Goal: Check status: Check status

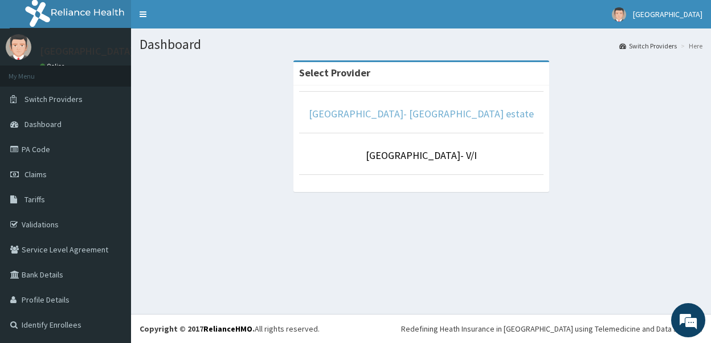
click at [401, 117] on link "[GEOGRAPHIC_DATA]- [GEOGRAPHIC_DATA] estate" at bounding box center [421, 113] width 225 height 13
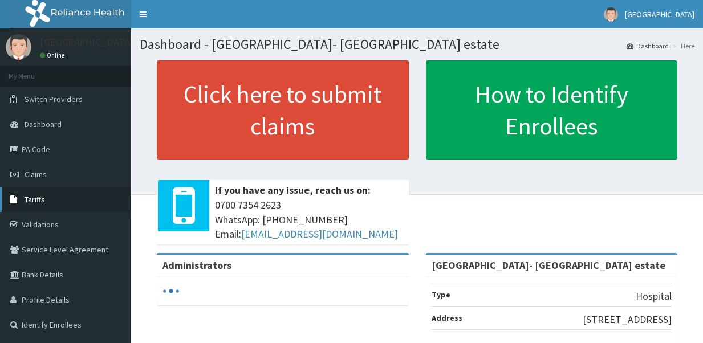
click at [58, 198] on link "Tariffs" at bounding box center [65, 199] width 131 height 25
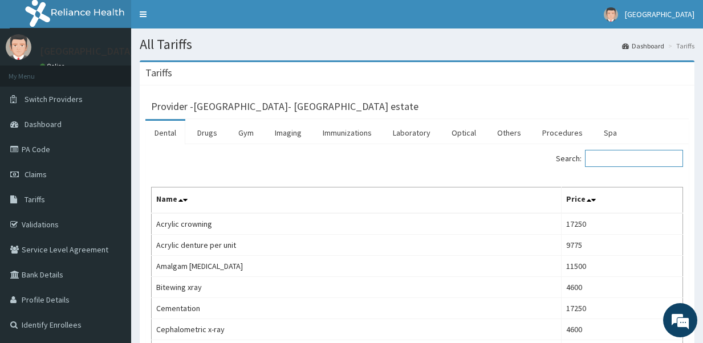
click at [647, 162] on input "Search:" at bounding box center [634, 158] width 98 height 17
paste input "LH/PATHL/8334112"
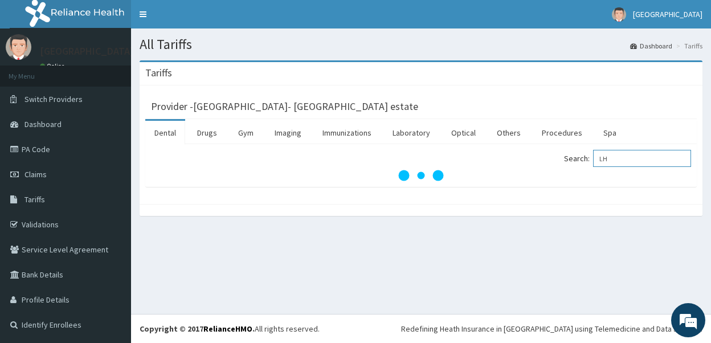
type input "L"
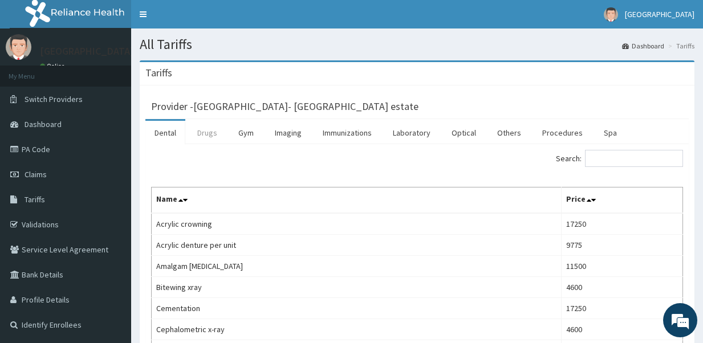
click at [206, 136] on link "Drugs" at bounding box center [207, 133] width 38 height 24
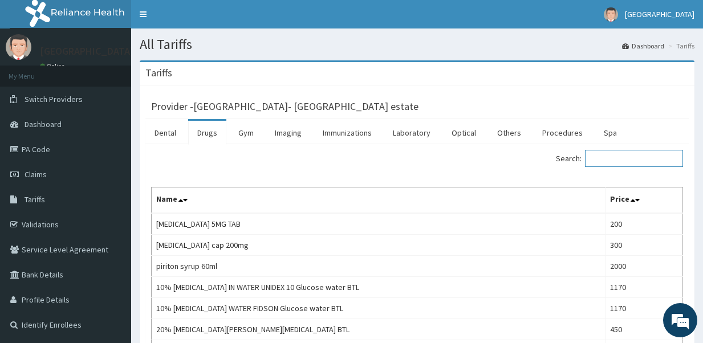
click at [645, 158] on input "Search:" at bounding box center [634, 158] width 98 height 17
paste input "LH/PATHL/8334112"
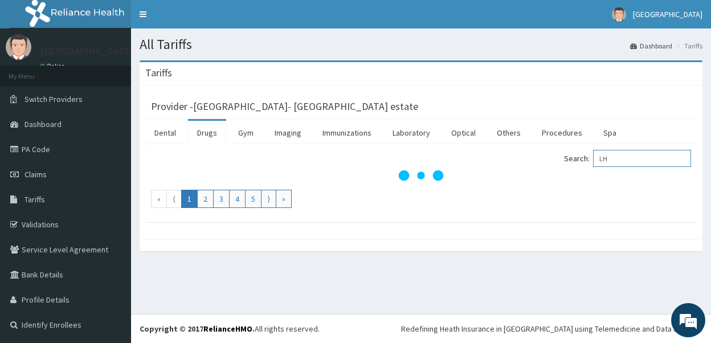
type input "L"
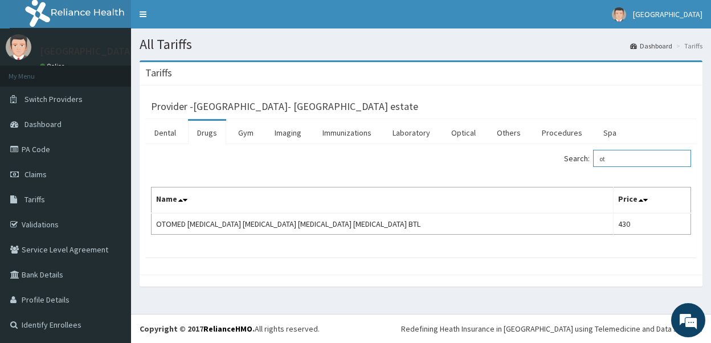
type input "o"
